Goal: Information Seeking & Learning: Learn about a topic

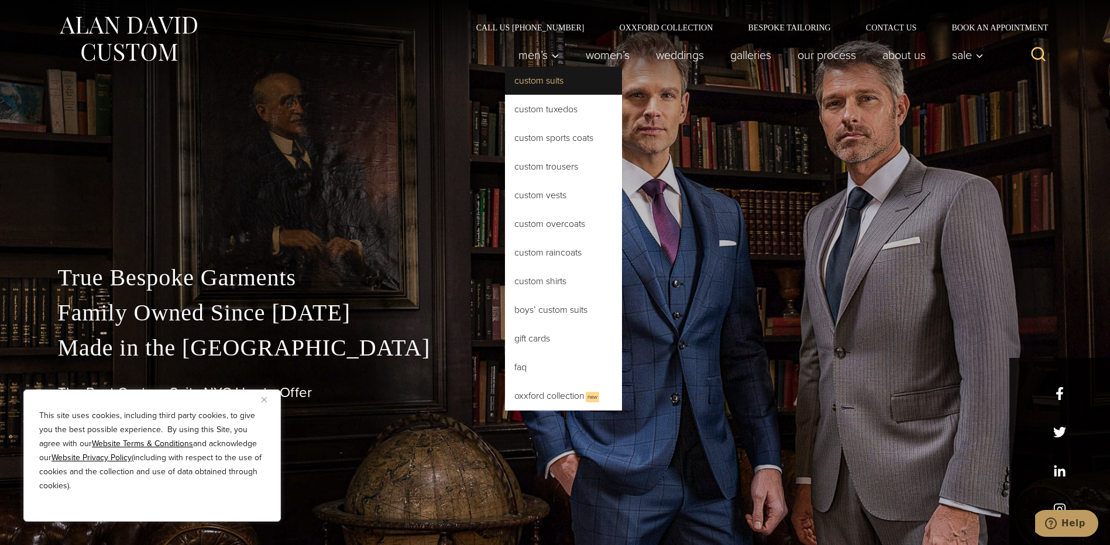
click at [536, 77] on link "Custom Suits" at bounding box center [563, 81] width 117 height 28
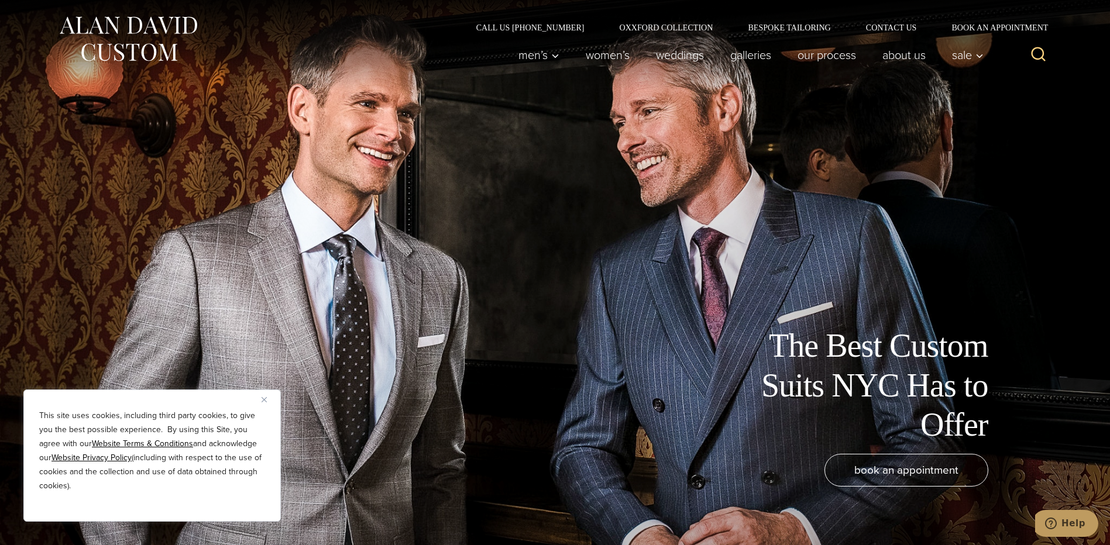
drag, startPoint x: 861, startPoint y: 371, endPoint x: 618, endPoint y: 68, distance: 388.6
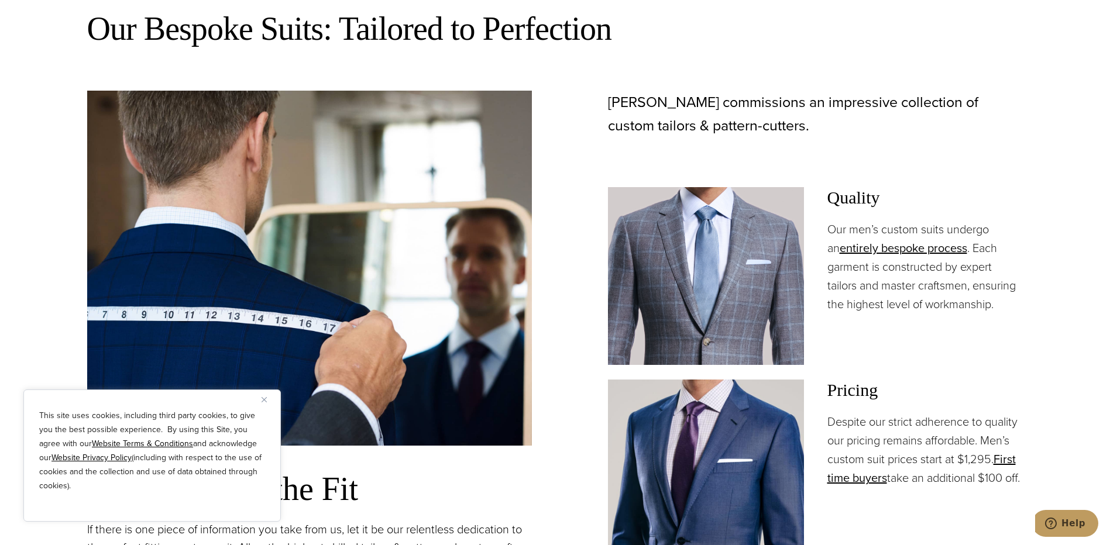
scroll to position [290, 0]
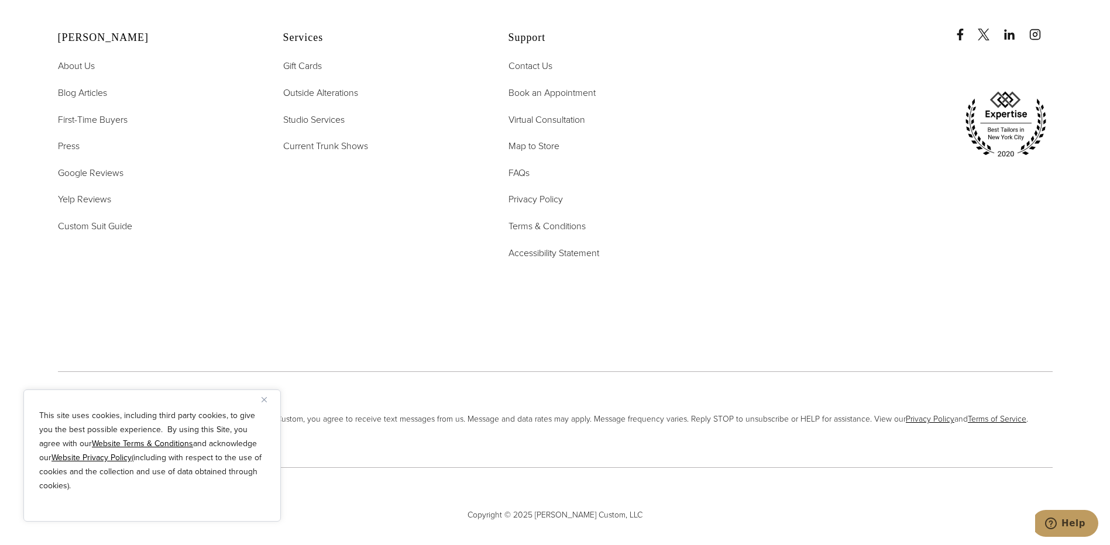
drag, startPoint x: 928, startPoint y: 349, endPoint x: 945, endPoint y: 504, distance: 156.0
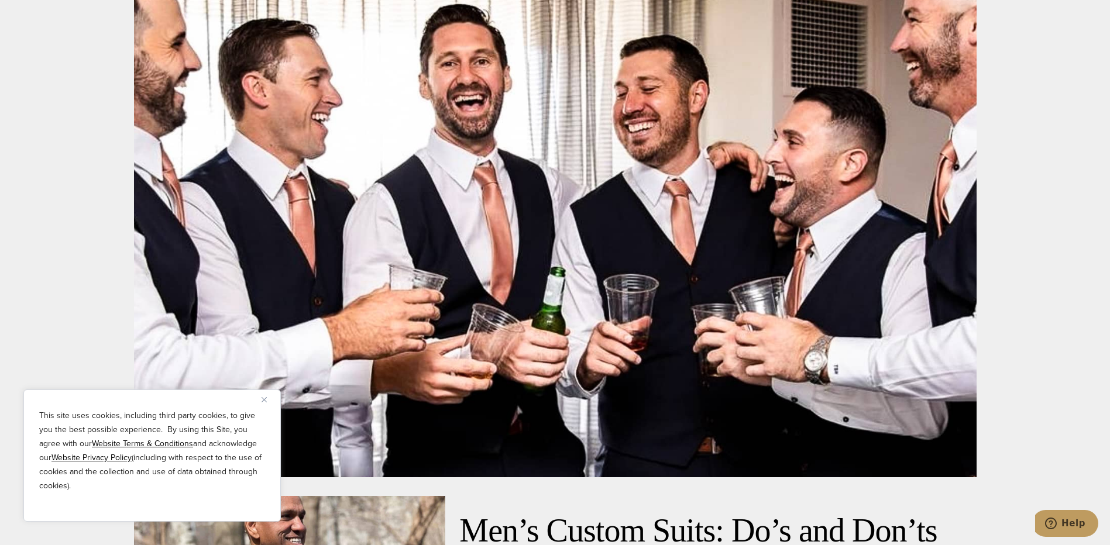
scroll to position [5573, 0]
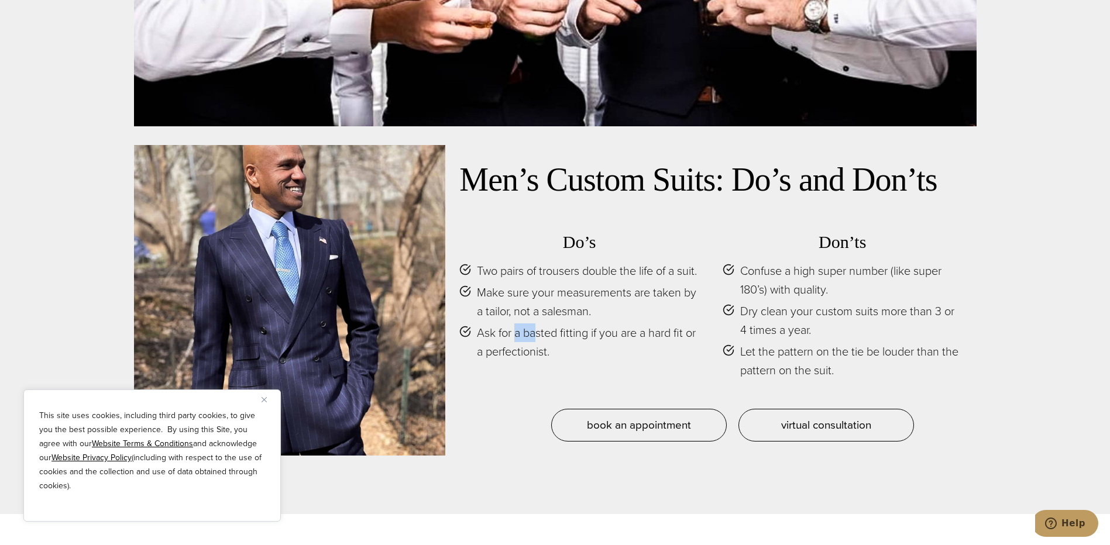
drag, startPoint x: 518, startPoint y: 342, endPoint x: 535, endPoint y: 340, distance: 16.5
click at [535, 340] on span "Ask for a basted fitting if you are a hard fit or a perfectionist." at bounding box center [588, 341] width 222 height 37
drag, startPoint x: 535, startPoint y: 340, endPoint x: 528, endPoint y: 340, distance: 7.0
click at [528, 340] on span "Ask for a basted fitting if you are a hard fit or a perfectionist." at bounding box center [588, 341] width 222 height 37
drag, startPoint x: 524, startPoint y: 340, endPoint x: 587, endPoint y: 344, distance: 63.3
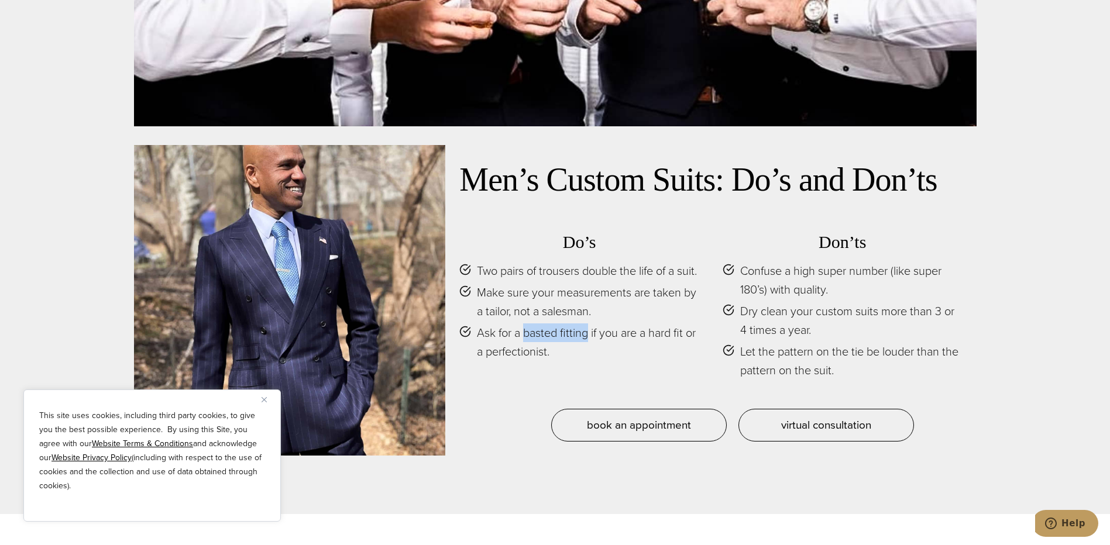
click at [587, 344] on span "Ask for a basted fitting if you are a hard fit or a perfectionist." at bounding box center [588, 341] width 222 height 37
drag, startPoint x: 587, startPoint y: 344, endPoint x: 576, endPoint y: 343, distance: 11.7
copy span "basted fitting"
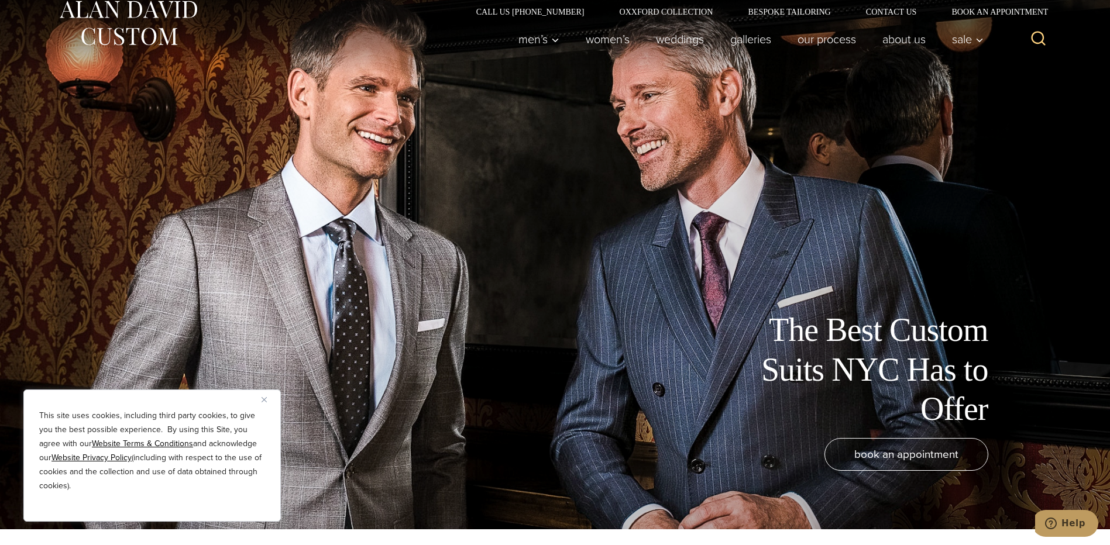
scroll to position [0, 0]
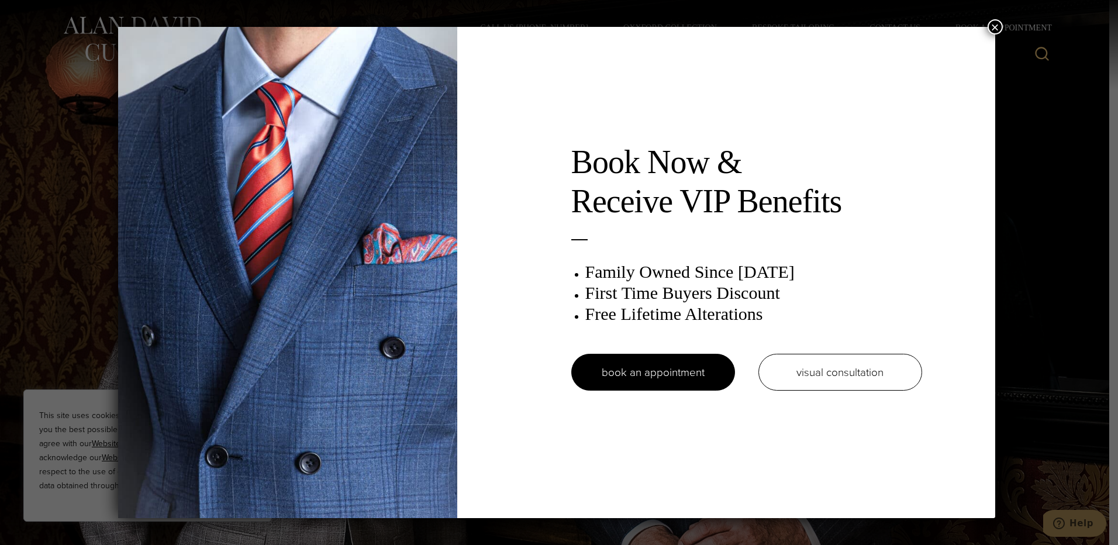
click at [998, 27] on button "×" at bounding box center [995, 26] width 15 height 15
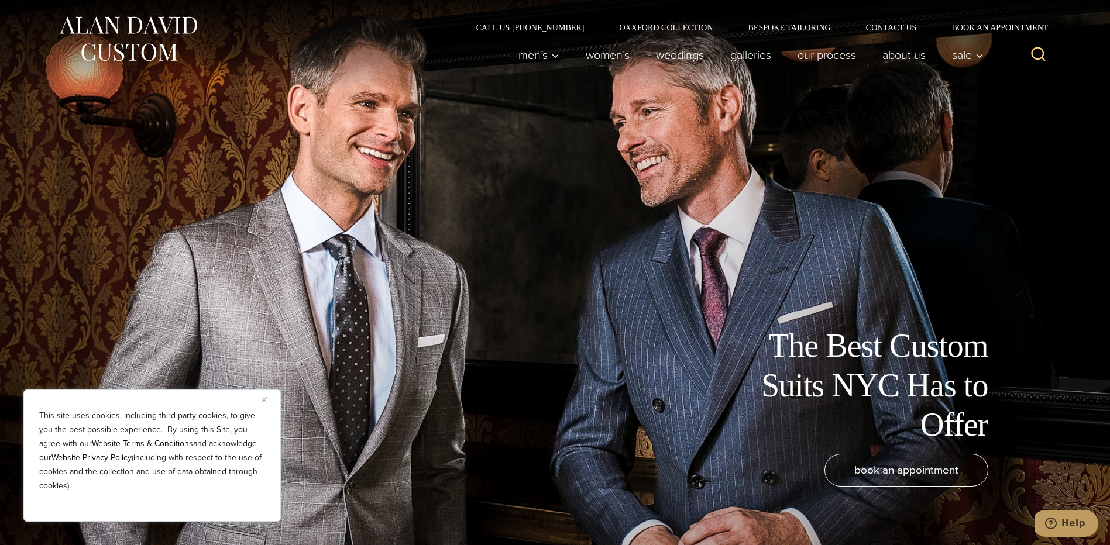
click at [649, 32] on div "Men’s Custom Suits Custom Tuxedos Custom Sports Coats Custom Trousers Custom Ve…" at bounding box center [747, 55] width 484 height 47
click at [654, 27] on link "Oxxford Collection" at bounding box center [665, 27] width 129 height 8
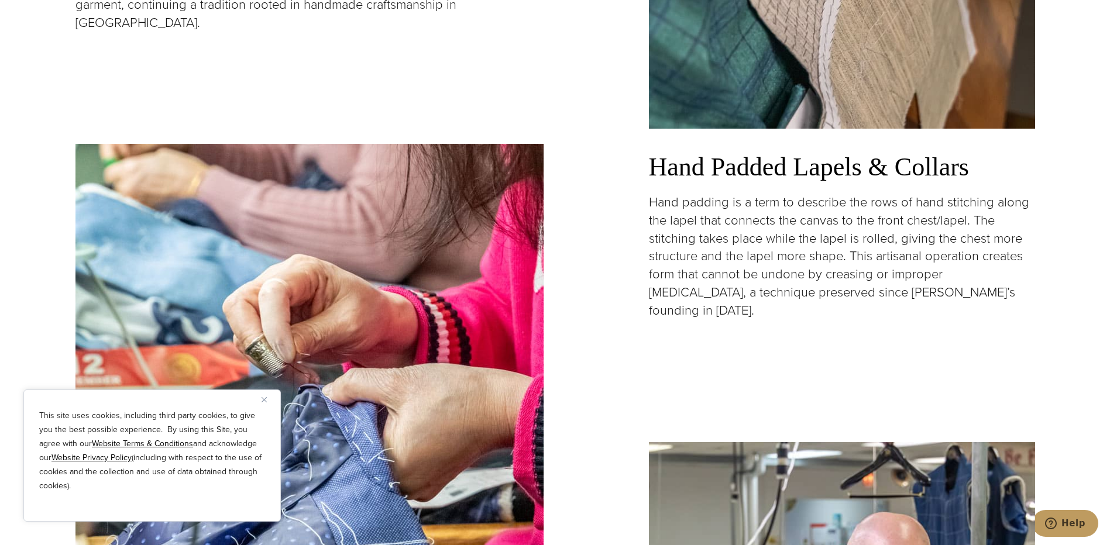
scroll to position [917, 0]
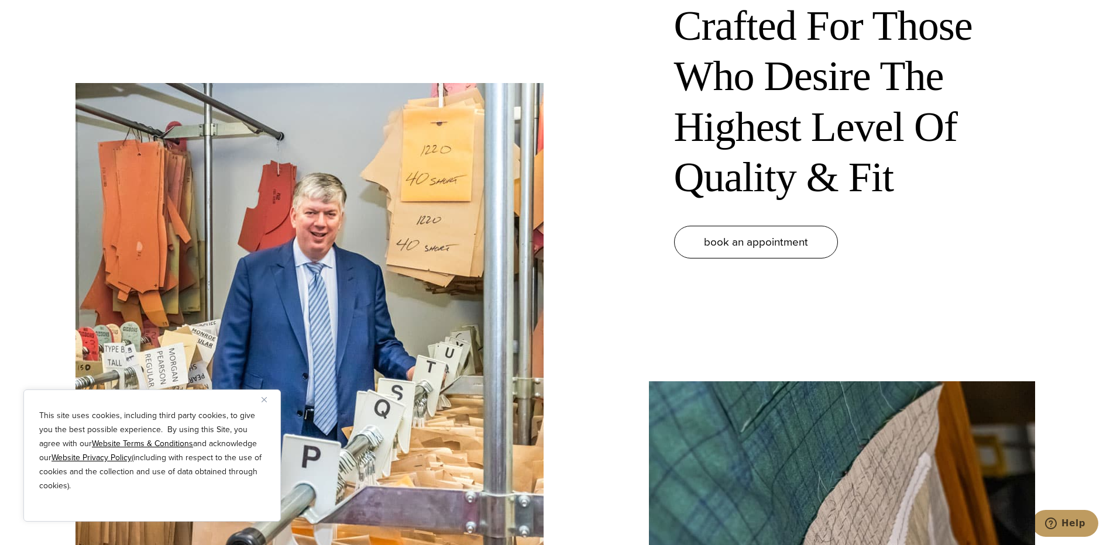
drag, startPoint x: 752, startPoint y: 428, endPoint x: 670, endPoint y: 316, distance: 138.0
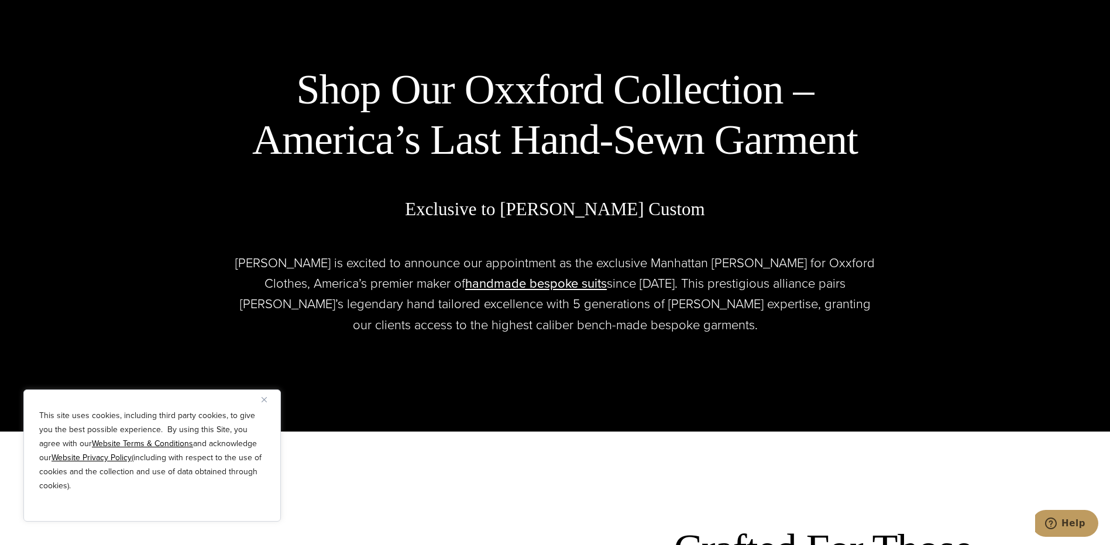
scroll to position [0, 0]
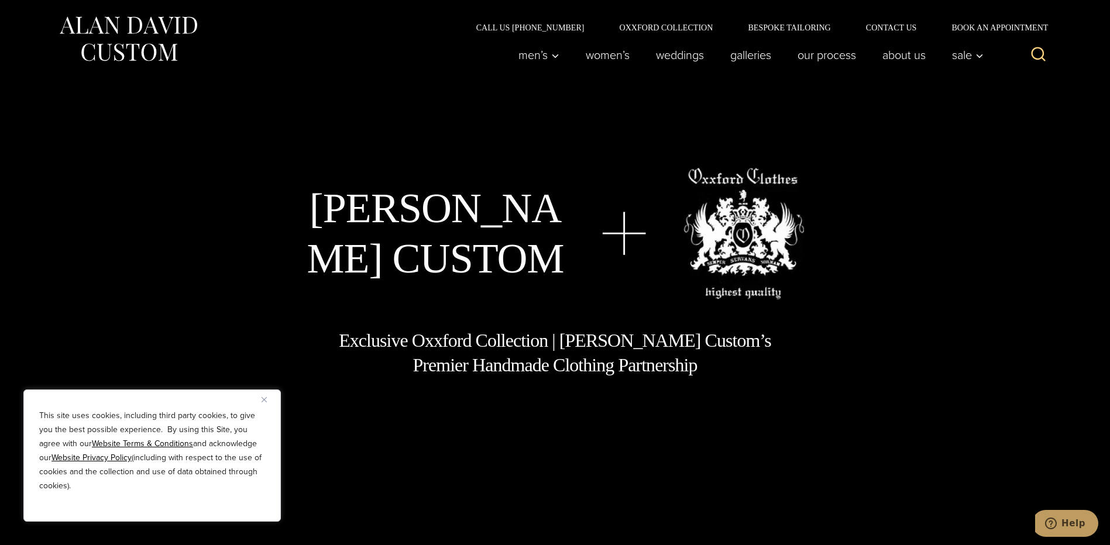
drag, startPoint x: 972, startPoint y: 342, endPoint x: 812, endPoint y: 132, distance: 264.2
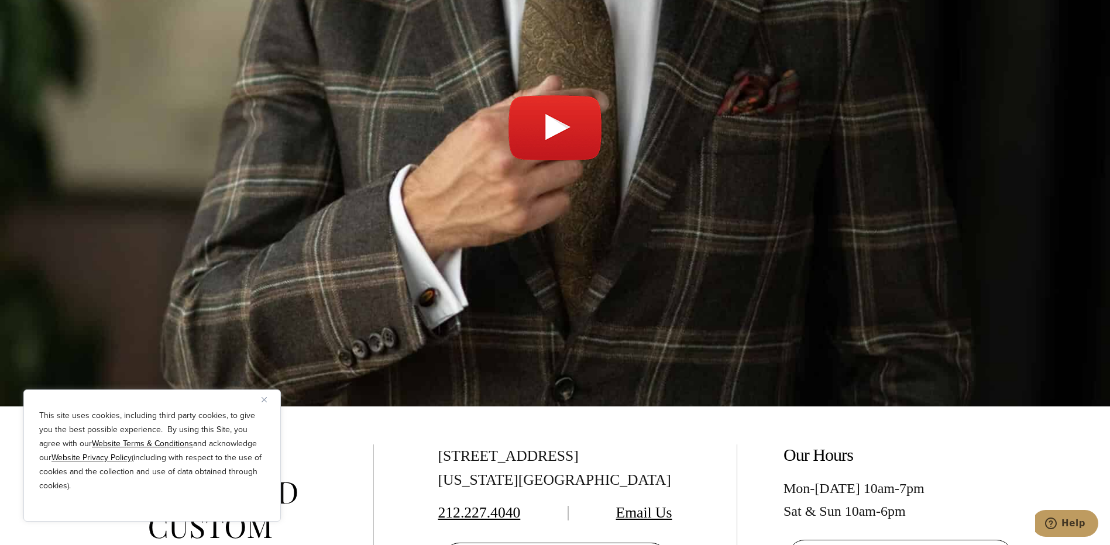
scroll to position [4211, 0]
